Goal: Information Seeking & Learning: Learn about a topic

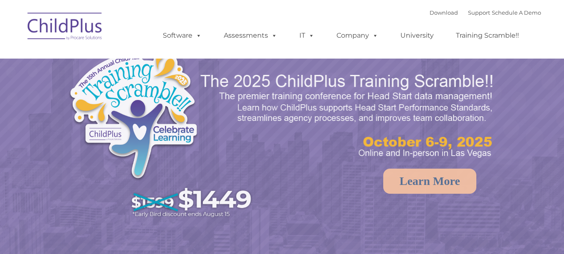
select select "MEDIUM"
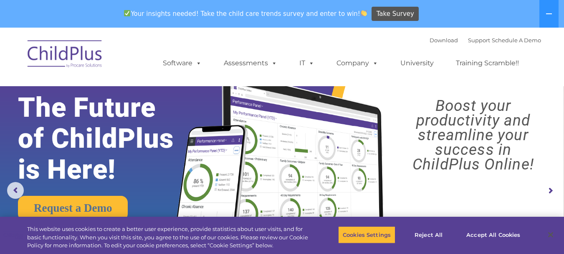
click at [85, 52] on img at bounding box center [65, 55] width 84 height 42
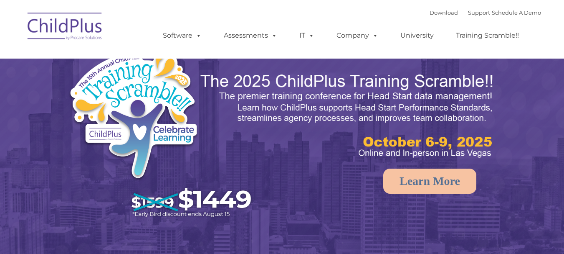
select select "MEDIUM"
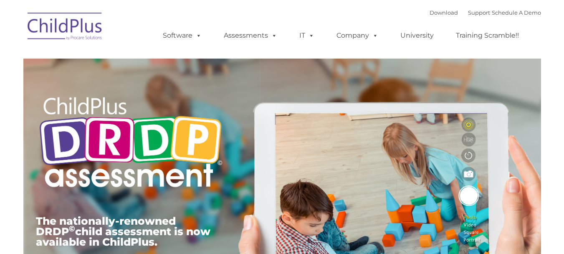
type input ""
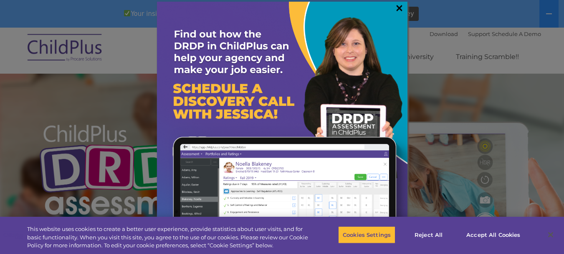
click at [399, 8] on link "×" at bounding box center [400, 8] width 10 height 8
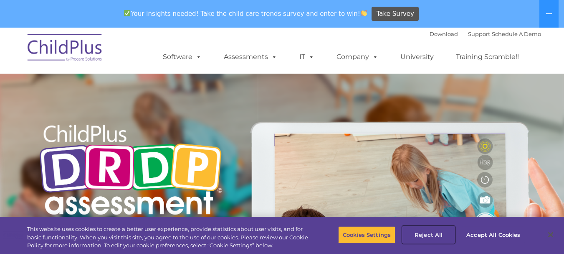
click at [426, 233] on button "Reject All" at bounding box center [429, 235] width 52 height 18
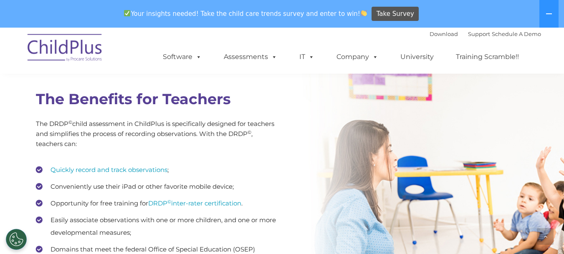
scroll to position [1152, 0]
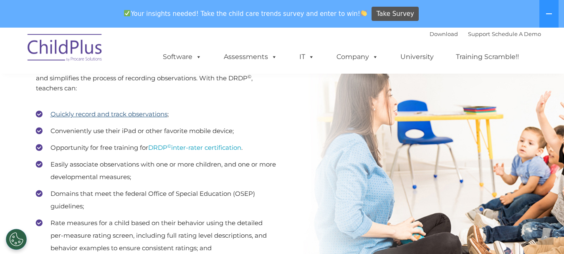
click at [152, 114] on link "Quickly record and track observations" at bounding box center [109, 114] width 117 height 8
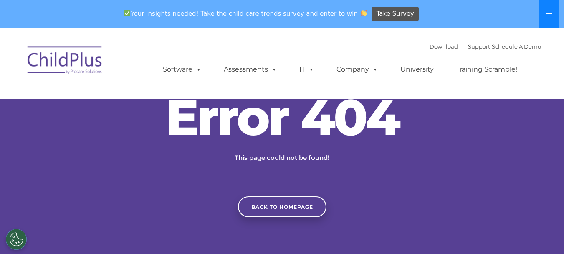
click at [546, 11] on icon at bounding box center [549, 13] width 7 height 7
